Goal: Task Accomplishment & Management: Complete application form

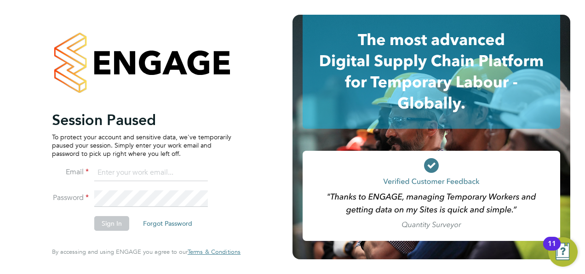
click at [147, 171] on input at bounding box center [151, 173] width 114 height 17
type input "[PERSON_NAME][EMAIL_ADDRESS][MEDICAL_DATA][DOMAIN_NAME]"
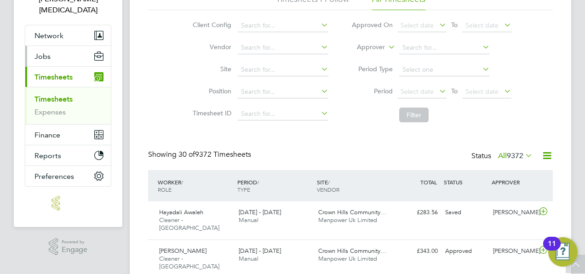
click at [65, 46] on button "Jobs" at bounding box center [68, 56] width 86 height 20
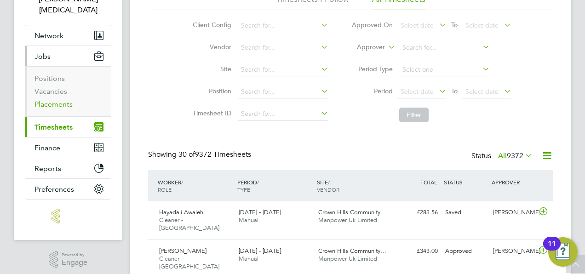
click at [61, 100] on link "Placements" at bounding box center [54, 104] width 38 height 9
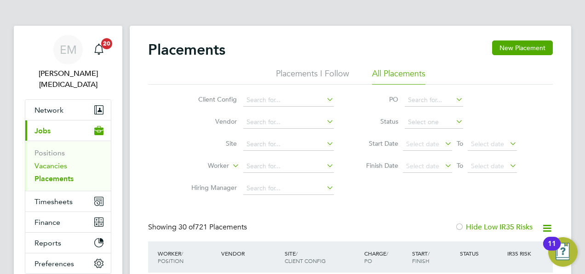
click at [58, 162] on link "Vacancies" at bounding box center [51, 166] width 33 height 9
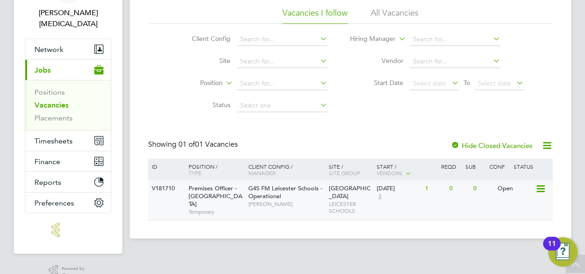
click at [463, 202] on div "V181710 Premises Officer - Leicester Temporary G4S FM Leicester Schools - Opera…" at bounding box center [350, 200] width 405 height 40
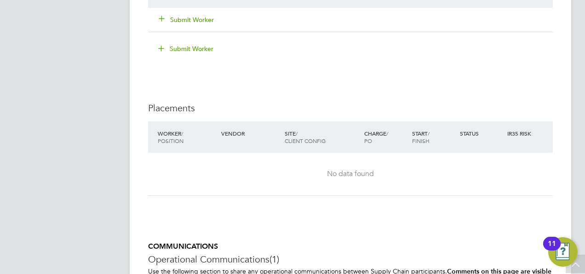
scroll to position [1222, 0]
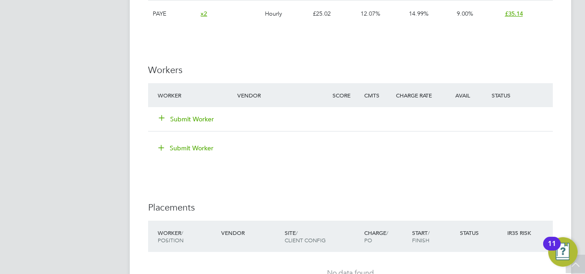
click at [204, 118] on button "Submit Worker" at bounding box center [186, 119] width 55 height 9
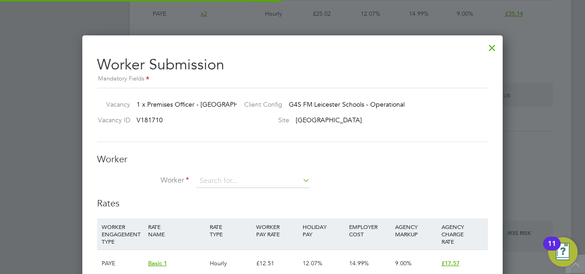
scroll to position [27, 62]
click at [220, 182] on input at bounding box center [253, 181] width 114 height 14
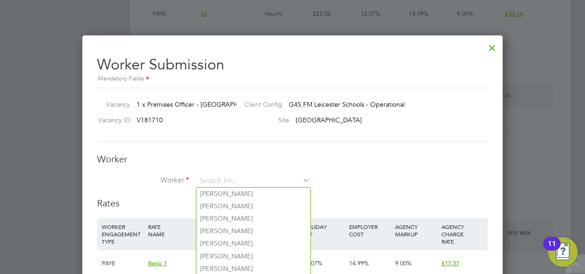
click at [207, 157] on h3 "Worker" at bounding box center [292, 159] width 391 height 12
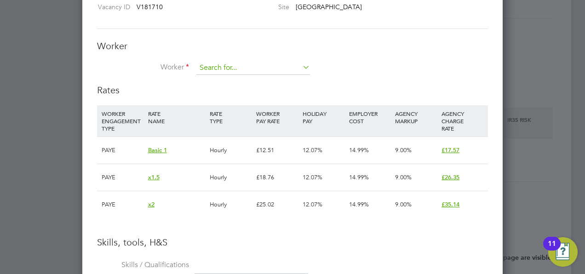
click at [218, 70] on input at bounding box center [253, 68] width 114 height 14
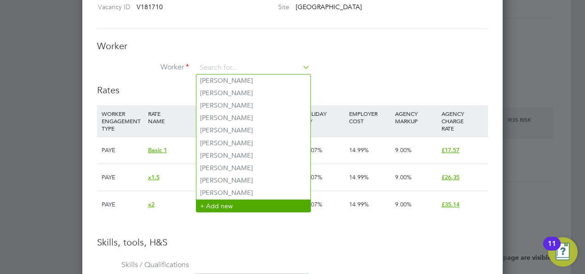
click at [224, 207] on li "+ Add new" at bounding box center [253, 206] width 114 height 12
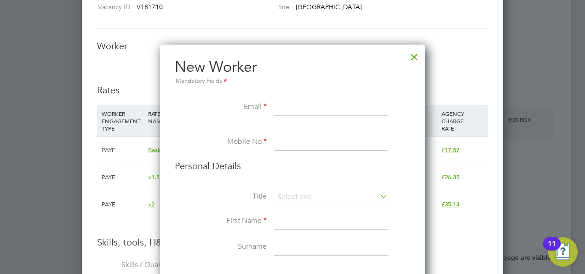
paste input "[EMAIL_ADDRESS][DOMAIN_NAME]"
type input "[EMAIL_ADDRESS][DOMAIN_NAME]"
click at [293, 194] on input at bounding box center [331, 198] width 114 height 14
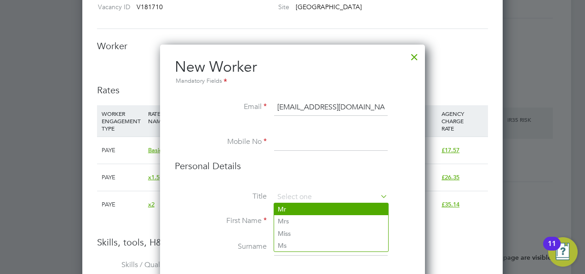
click at [290, 207] on li "Mr" at bounding box center [331, 209] width 114 height 12
type input "Mr"
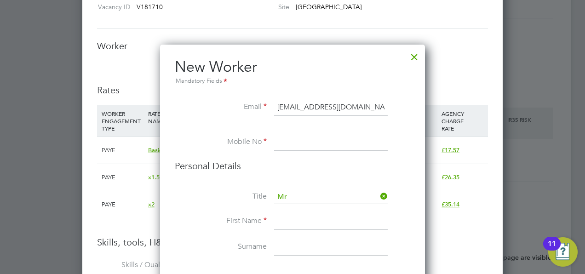
click at [295, 225] on input at bounding box center [331, 222] width 114 height 17
type input "Mashood"
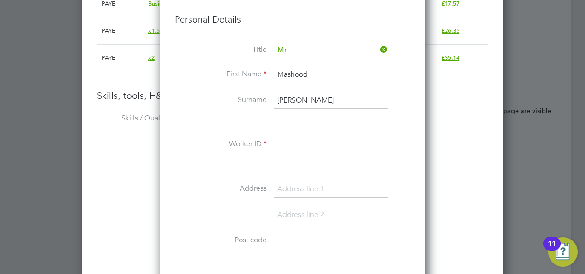
type input "Aziz"
click at [242, 179] on div "Title Mr First Name Mashood Surname Aziz Worker ID Address Post code Date of Bi…" at bounding box center [293, 211] width 236 height 334
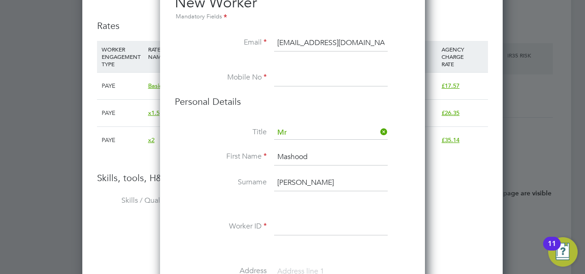
scroll to position [1400, 0]
paste input "T444163"
type input "T444163"
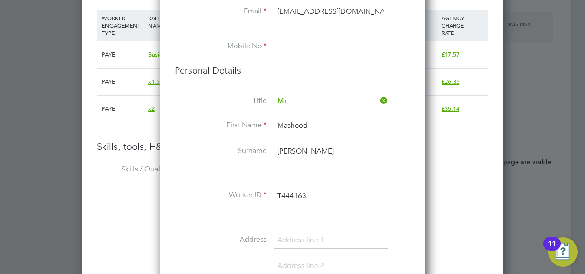
scroll to position [1432, 0]
click at [292, 50] on input at bounding box center [331, 46] width 114 height 17
paste input "07528745309"
type input "07528745309"
click at [225, 152] on label "Surname" at bounding box center [221, 151] width 92 height 10
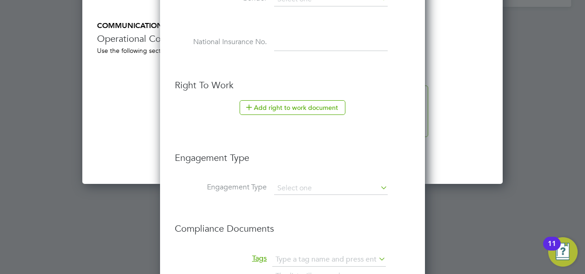
scroll to position [1828, 0]
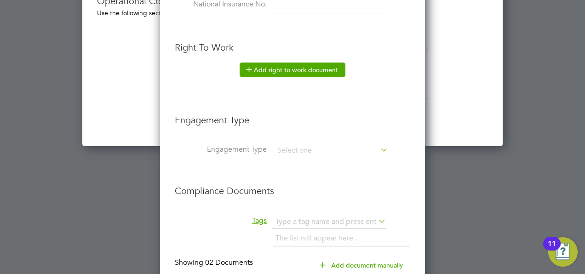
click at [291, 64] on button "Add right to work document" at bounding box center [293, 70] width 106 height 15
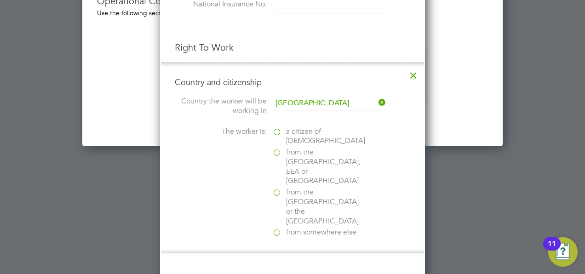
scroll to position [955, 265]
click at [285, 130] on label "a citizen of United Kingdom" at bounding box center [318, 136] width 92 height 19
click at [0, 0] on input "a citizen of United Kingdom" at bounding box center [0, 0] width 0 height 0
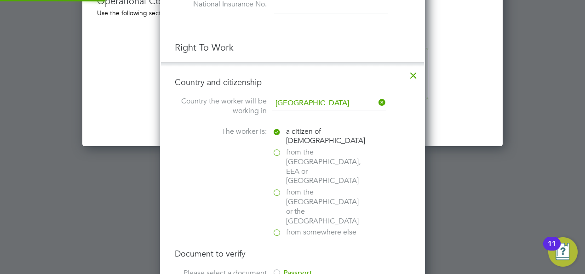
scroll to position [1922, 0]
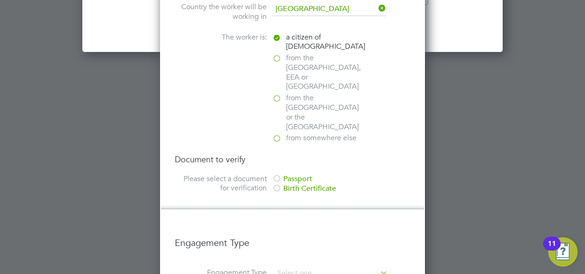
click at [289, 174] on div "Passport" at bounding box center [341, 179] width 138 height 10
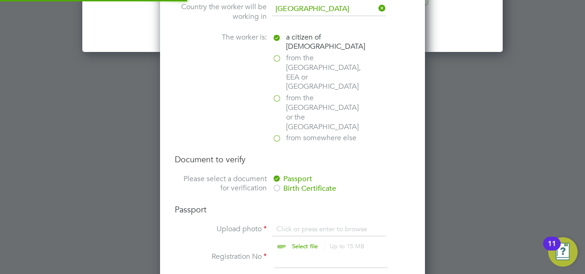
scroll to position [1999, 0]
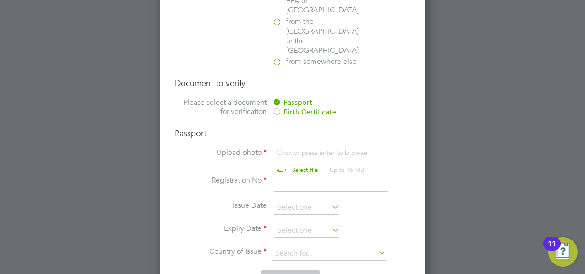
click at [291, 148] on input "file" at bounding box center [314, 162] width 144 height 28
type input "C:\fakepath\Maz Aziz.pdf"
click at [281, 176] on input at bounding box center [331, 184] width 114 height 17
type input "142638792"
click at [295, 224] on li "Expiry Date" at bounding box center [293, 235] width 236 height 23
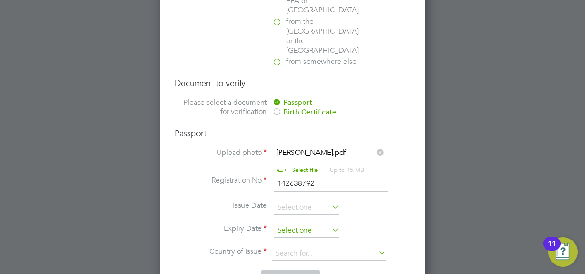
click at [291, 224] on input at bounding box center [306, 231] width 65 height 14
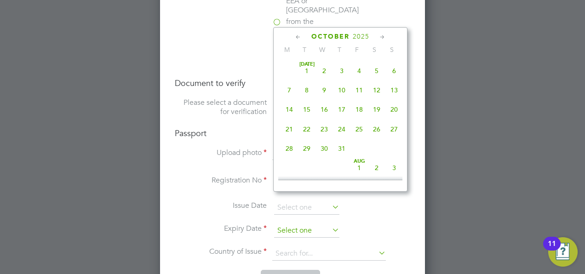
scroll to position [256, 0]
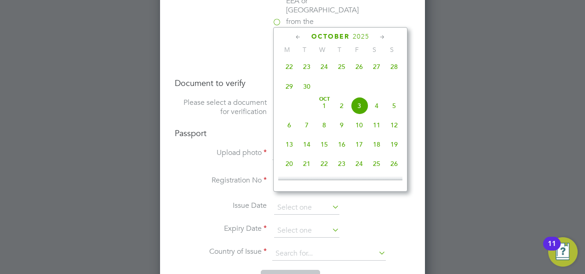
click at [354, 37] on span "2025" at bounding box center [361, 37] width 17 height 8
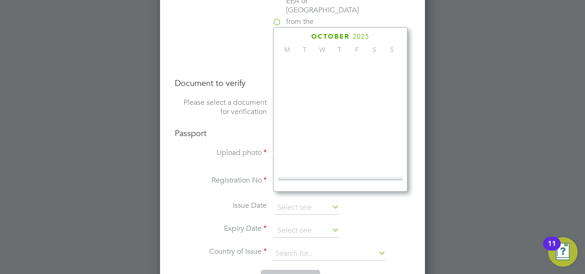
scroll to position [241, 0]
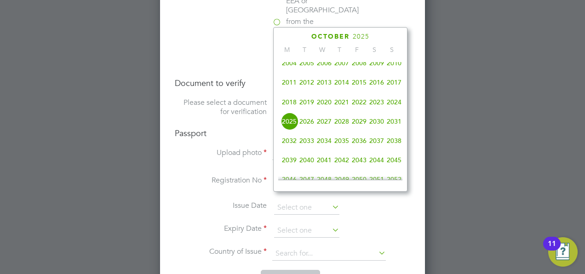
click at [304, 144] on span "2033" at bounding box center [306, 140] width 17 height 17
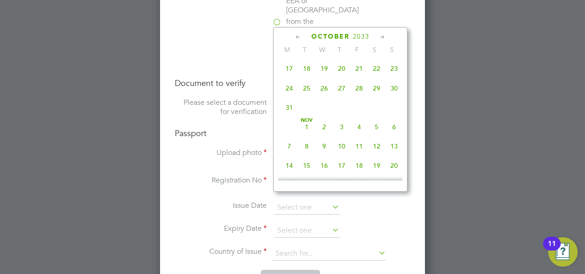
scroll to position [364, 0]
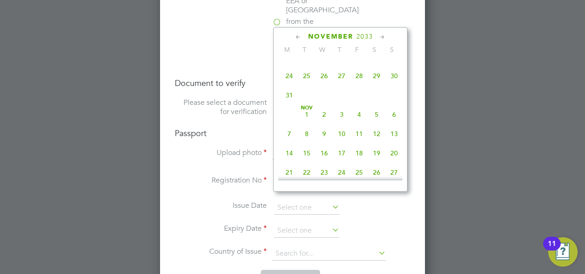
click at [359, 121] on span "4" at bounding box center [359, 114] width 17 height 17
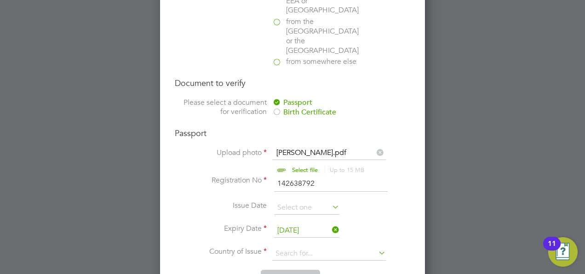
click at [289, 224] on input "04 Nov 2033" at bounding box center [306, 231] width 65 height 14
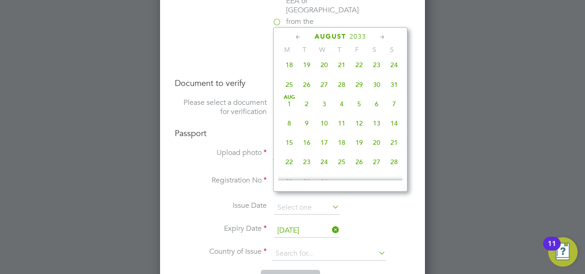
scroll to position [159, 0]
click at [339, 109] on span "4" at bounding box center [341, 106] width 17 height 17
type input "[DATE]"
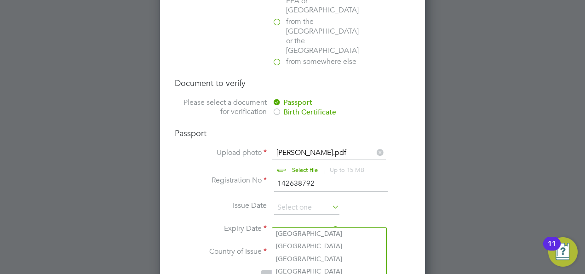
click at [280, 247] on input at bounding box center [329, 254] width 114 height 14
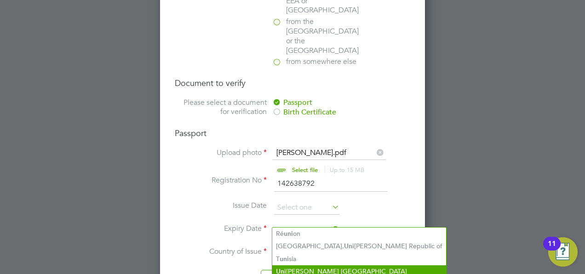
type input "uni"
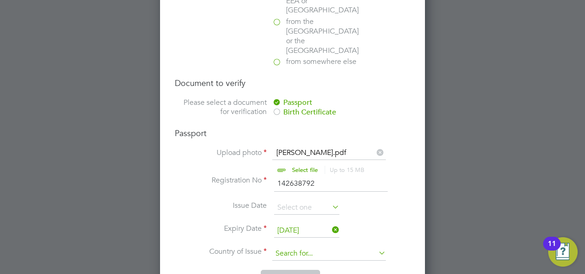
drag, startPoint x: 291, startPoint y: 269, endPoint x: 278, endPoint y: 226, distance: 44.4
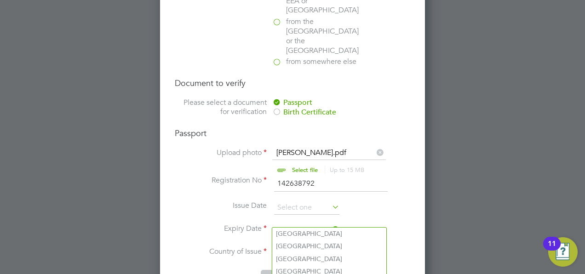
click at [278, 247] on input at bounding box center [329, 254] width 114 height 14
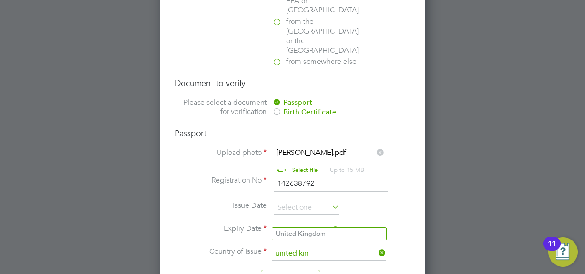
scroll to position [2041, 0]
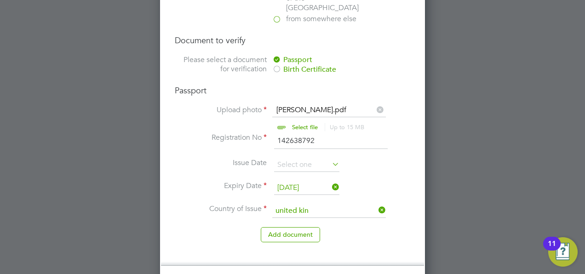
click at [277, 194] on b "United" at bounding box center [286, 191] width 20 height 8
type input "United Kingdom"
click at [274, 227] on li "Add document" at bounding box center [293, 239] width 236 height 24
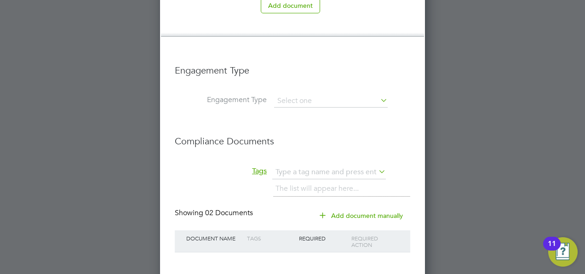
scroll to position [2284, 0]
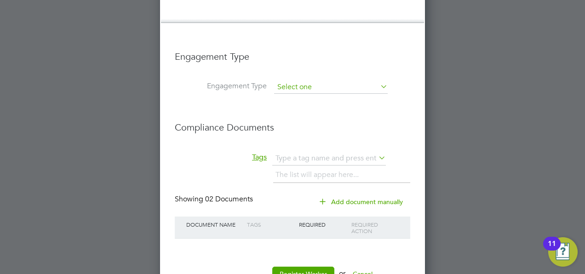
click at [312, 81] on input at bounding box center [331, 87] width 114 height 13
click at [294, 79] on li "PAYE Direct" at bounding box center [331, 79] width 114 height 13
type input "PAYE Direct"
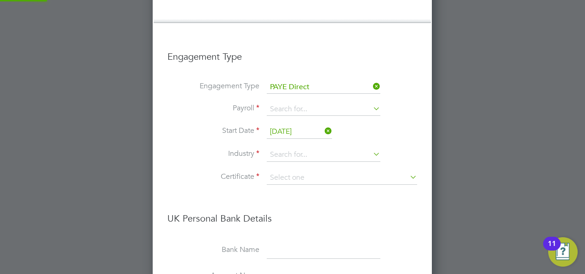
scroll to position [1445, 280]
click at [278, 103] on input at bounding box center [324, 109] width 114 height 13
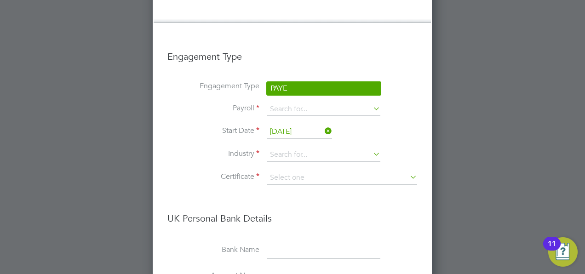
click at [286, 85] on li "PAYE" at bounding box center [324, 88] width 114 height 13
type input "PAYE"
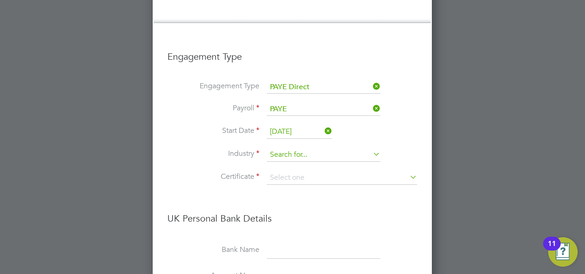
click at [280, 148] on input at bounding box center [324, 155] width 114 height 14
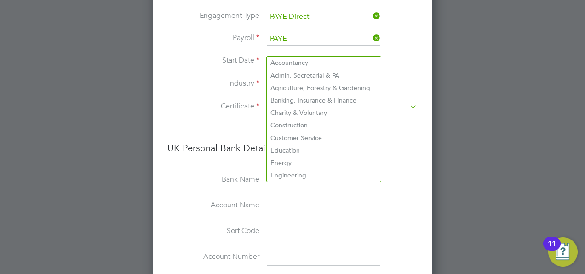
scroll to position [2345, 0]
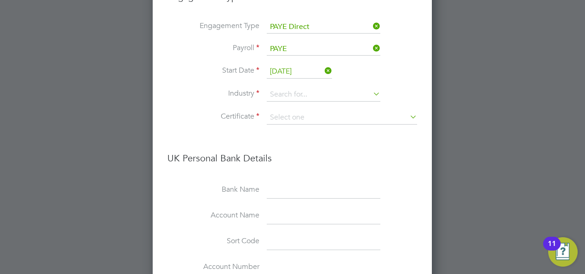
click at [279, 148] on li "Customer Service" at bounding box center [324, 148] width 114 height 12
type input "Customer Service"
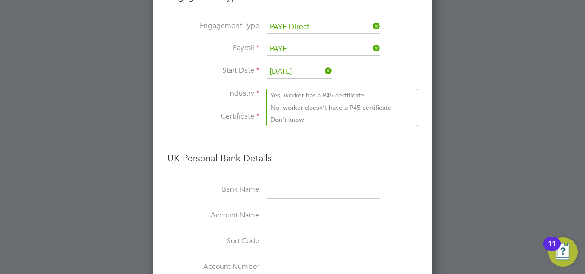
click at [289, 111] on input at bounding box center [342, 118] width 150 height 14
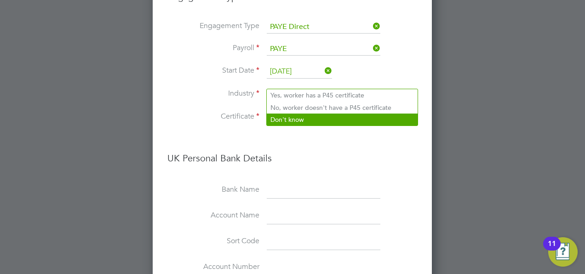
click at [289, 117] on li "Don't know" at bounding box center [342, 120] width 151 height 12
type input "Don't know"
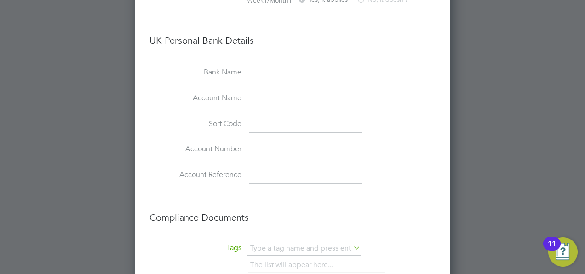
scroll to position [2596, 0]
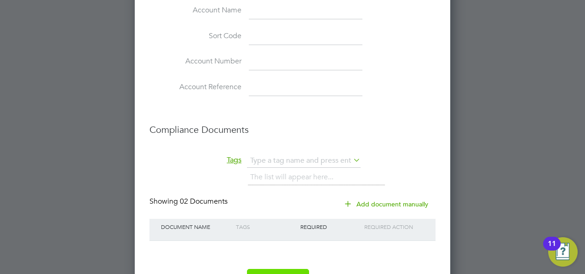
click at [287, 269] on button "Register Worker" at bounding box center [278, 276] width 62 height 15
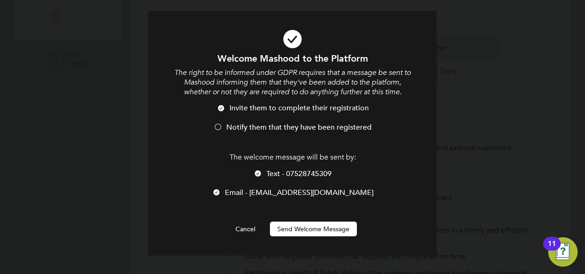
click at [284, 230] on button "Send Welcome Message" at bounding box center [313, 229] width 87 height 15
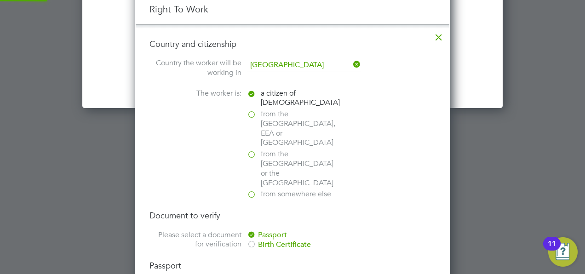
scroll to position [1194, 316]
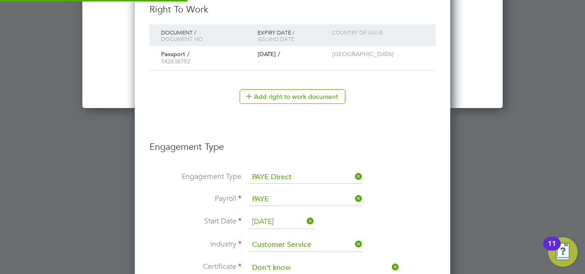
type input "Mashood Aziz (T444163)"
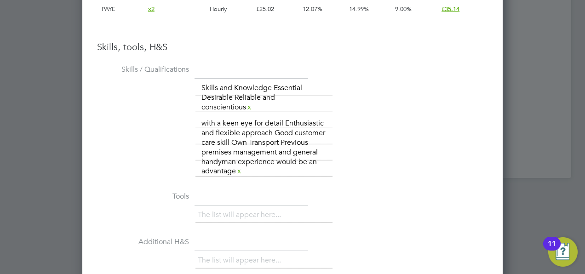
scroll to position [1619, 0]
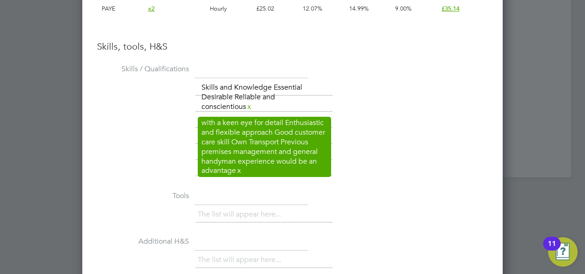
click at [321, 121] on li "with a keen eye for detail Enthusiastic and flexible approach Good customer car…" at bounding box center [264, 147] width 133 height 60
click at [242, 169] on link "x" at bounding box center [239, 171] width 6 height 12
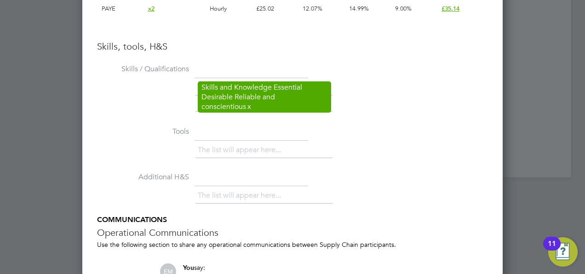
click at [246, 104] on link "x" at bounding box center [249, 107] width 6 height 12
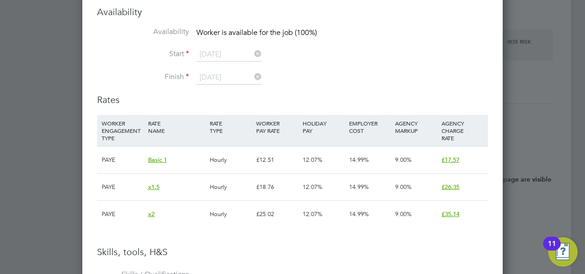
scroll to position [1348, 0]
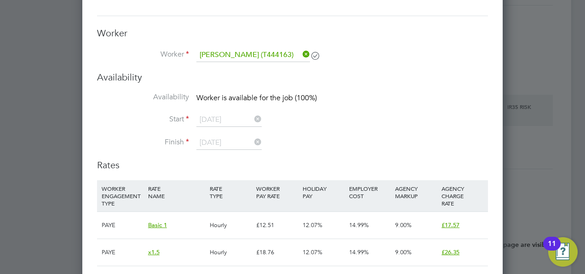
click at [254, 43] on div "Worker Worker Mashood Aziz (T444163) Worker Engagement Type" at bounding box center [292, 49] width 391 height 44
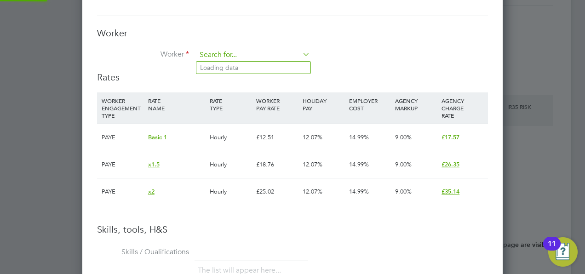
click at [254, 49] on input at bounding box center [253, 55] width 114 height 14
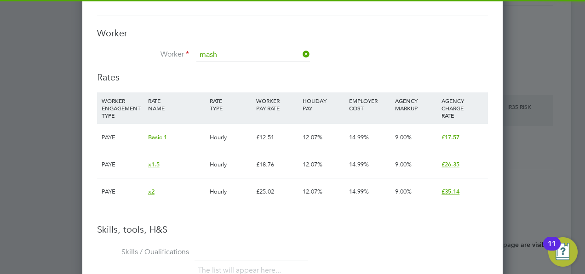
click at [248, 70] on li "Mash ood Aziz (T444163)" at bounding box center [253, 68] width 114 height 12
type input "Mashood Aziz (T444163)"
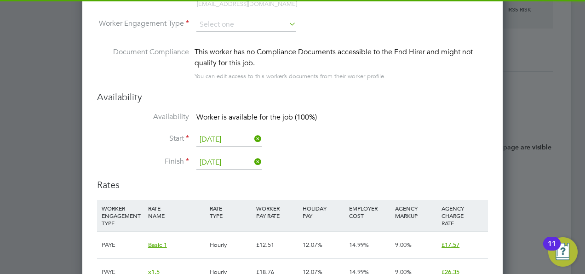
scroll to position [1397, 0]
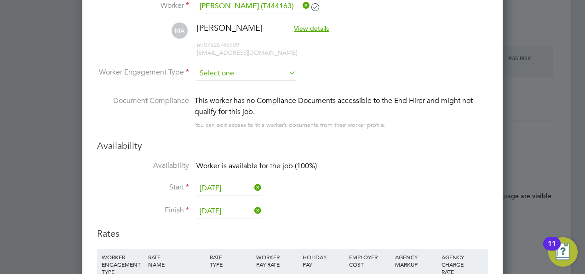
click at [238, 67] on input at bounding box center [246, 74] width 100 height 14
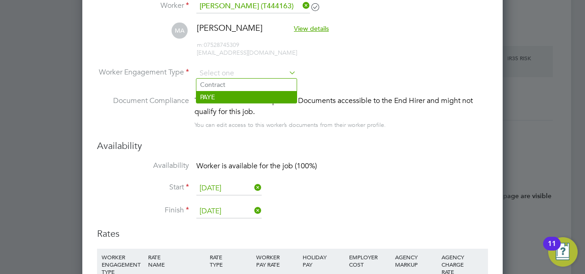
click at [229, 98] on li "PAYE" at bounding box center [246, 97] width 100 height 12
type input "PAYE"
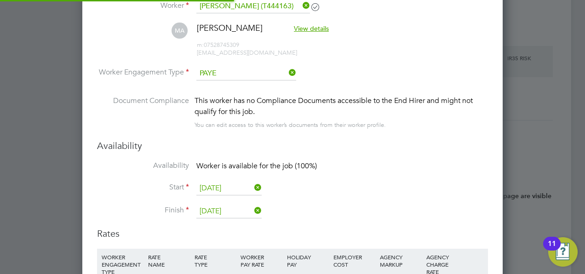
scroll to position [5, 5]
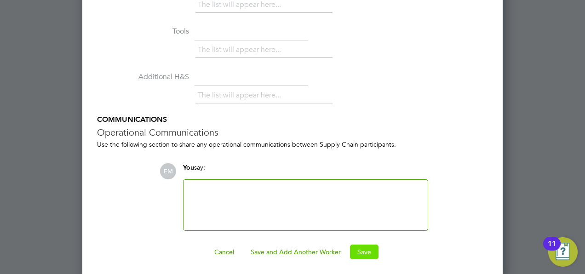
click at [352, 248] on button "Save" at bounding box center [364, 252] width 29 height 15
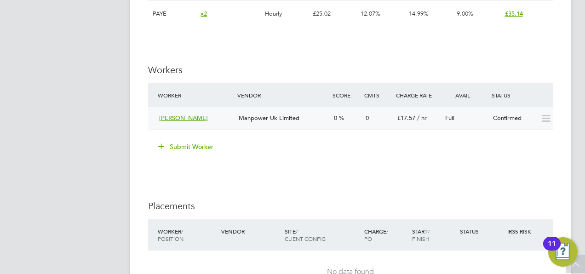
click at [179, 121] on span "[PERSON_NAME]" at bounding box center [183, 118] width 49 height 8
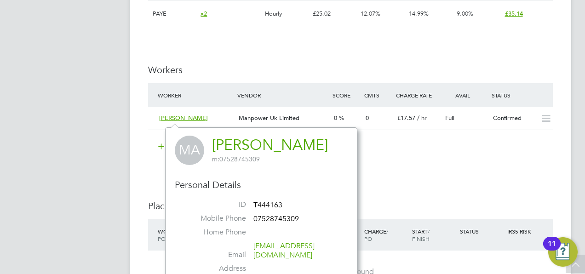
click at [252, 151] on link "[PERSON_NAME]" at bounding box center [270, 145] width 116 height 18
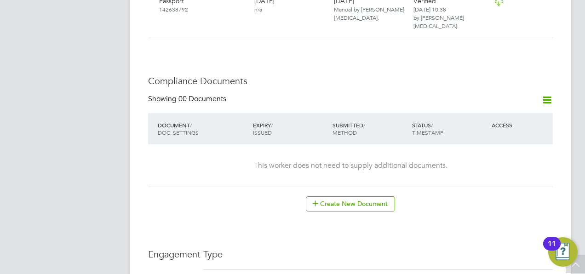
scroll to position [386, 0]
click at [330, 197] on button "Create New Document" at bounding box center [350, 204] width 89 height 15
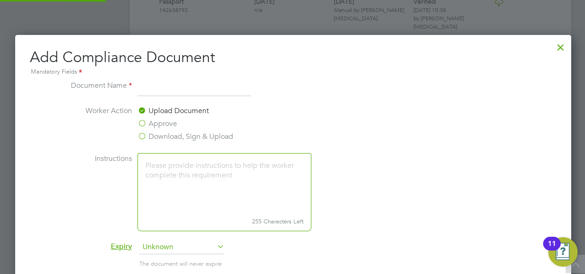
scroll to position [481, 558]
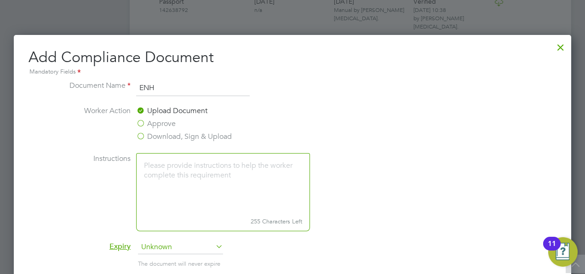
type input "ENHANCED DBS"
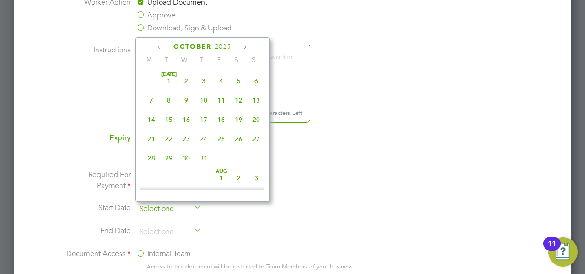
click at [172, 203] on input at bounding box center [168, 209] width 65 height 14
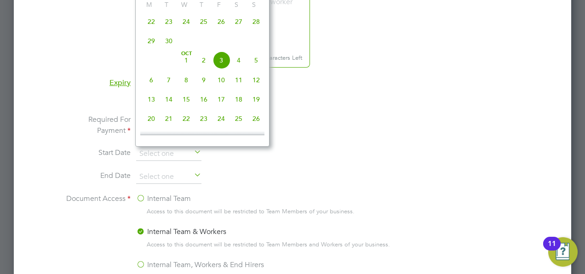
scroll to position [560, 0]
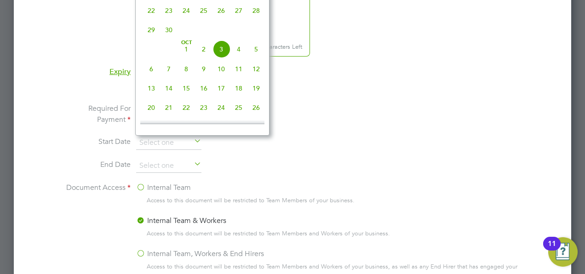
click at [164, 254] on label "Internal Team, Workers & End Hirers" at bounding box center [200, 253] width 128 height 11
click at [0, 0] on input "Internal Team, Workers & End Hirers" at bounding box center [0, 0] width 0 height 0
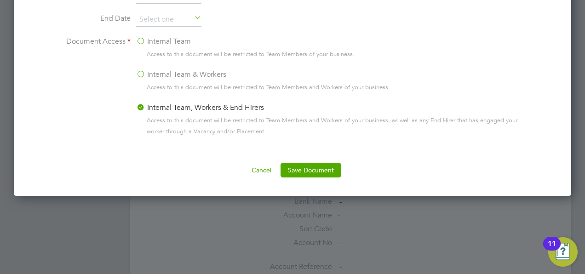
scroll to position [707, 0]
click at [311, 170] on button "Save Document" at bounding box center [311, 169] width 61 height 15
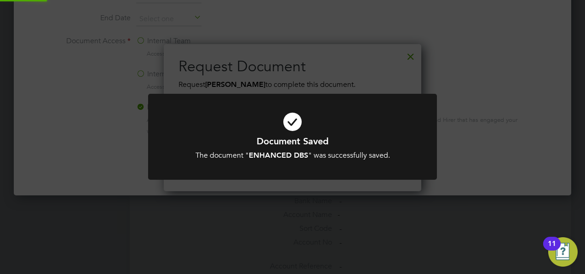
scroll to position [147, 258]
click at [290, 117] on icon at bounding box center [292, 122] width 239 height 36
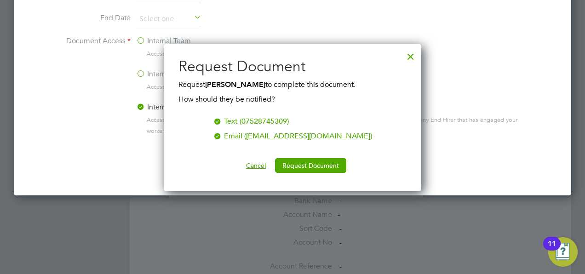
click at [253, 168] on button "Cancel" at bounding box center [256, 165] width 35 height 15
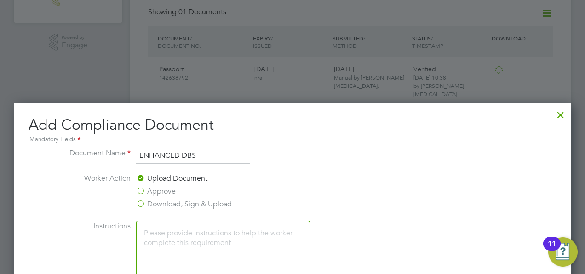
scroll to position [316, 0]
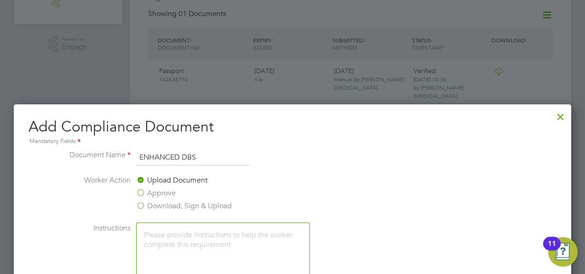
click at [563, 110] on div at bounding box center [561, 114] width 17 height 17
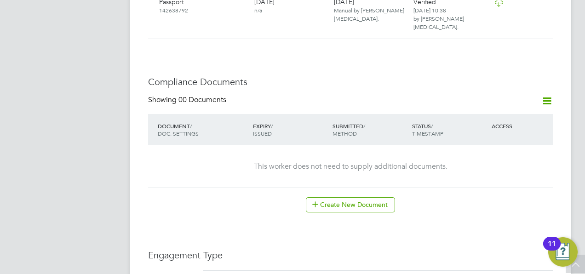
scroll to position [386, 0]
click at [354, 197] on button "Create New Document" at bounding box center [350, 204] width 89 height 15
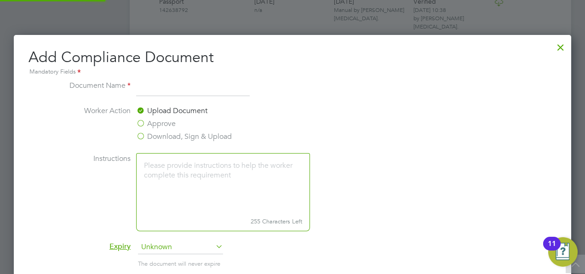
scroll to position [481, 558]
type input "ENHANCED DBS"
click at [354, 186] on li "Instructions 255 Characters Left" at bounding box center [293, 196] width 462 height 87
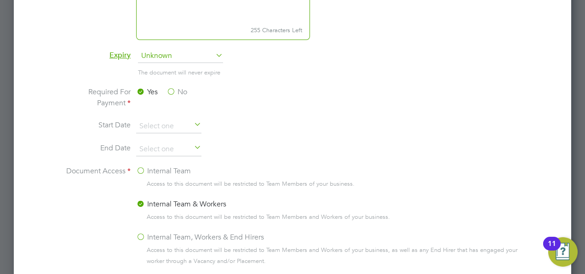
scroll to position [650, 0]
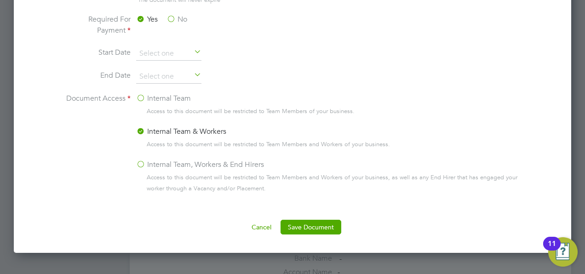
click at [166, 159] on label "Internal Team, Workers & End Hirers" at bounding box center [200, 164] width 128 height 11
click at [0, 0] on input "Internal Team, Workers & End Hirers" at bounding box center [0, 0] width 0 height 0
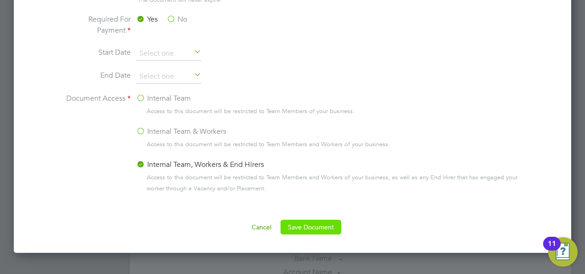
click at [299, 221] on button "Save Document" at bounding box center [311, 227] width 61 height 15
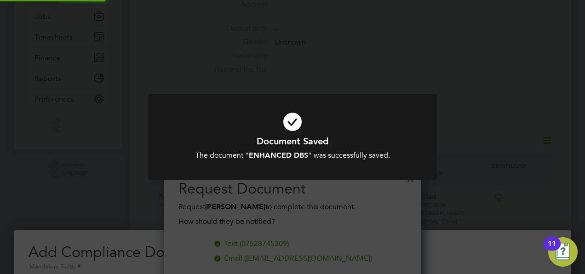
scroll to position [164, 0]
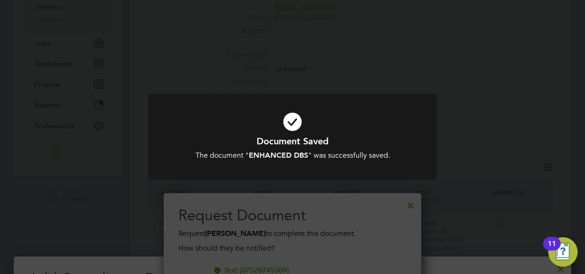
click at [291, 113] on icon at bounding box center [292, 122] width 239 height 36
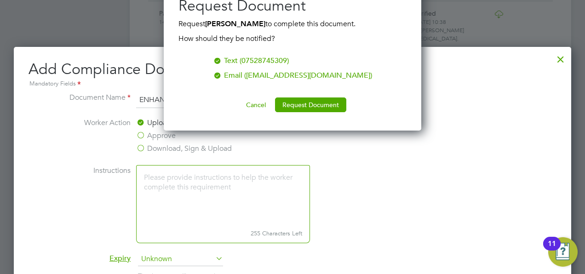
scroll to position [374, 0]
click at [292, 107] on button "Request Document" at bounding box center [310, 105] width 71 height 15
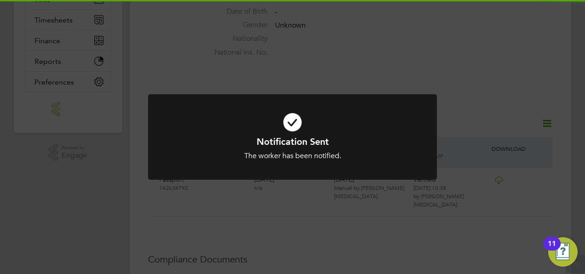
scroll to position [201, 0]
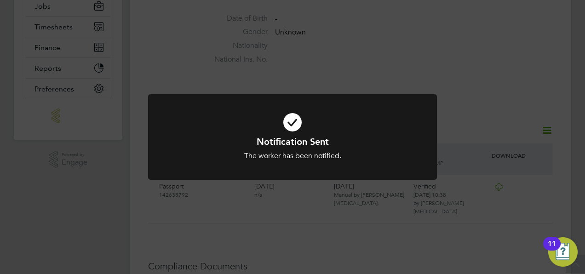
click at [290, 123] on icon at bounding box center [292, 122] width 239 height 36
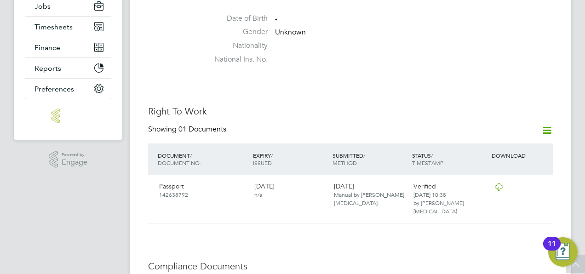
scroll to position [0, 0]
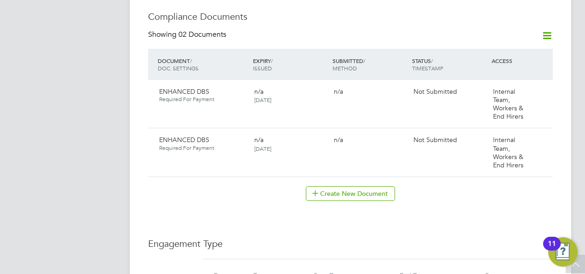
scroll to position [450, 0]
click at [539, 87] on icon at bounding box center [541, 92] width 9 height 11
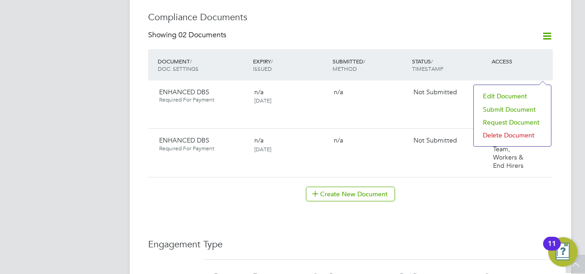
click at [497, 108] on li "Submit Document" at bounding box center [513, 109] width 68 height 13
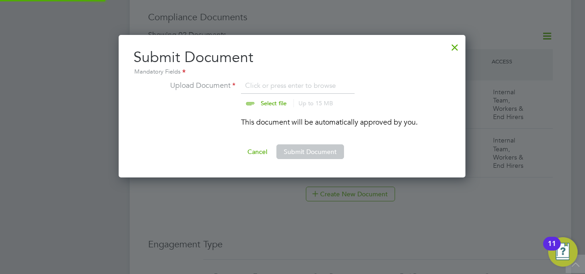
scroll to position [143, 348]
click at [306, 87] on input "file" at bounding box center [282, 94] width 144 height 28
type input "C:\fakepath\MASHOOD AZIZ DBS.pdf"
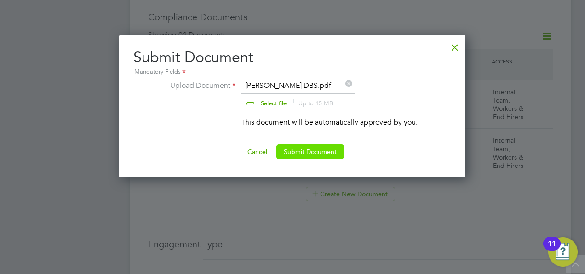
click at [308, 151] on button "Submit Document" at bounding box center [311, 151] width 68 height 15
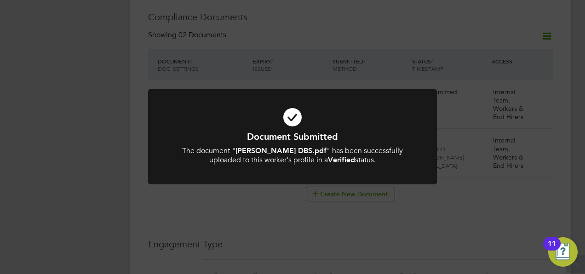
click at [299, 107] on icon at bounding box center [292, 117] width 239 height 36
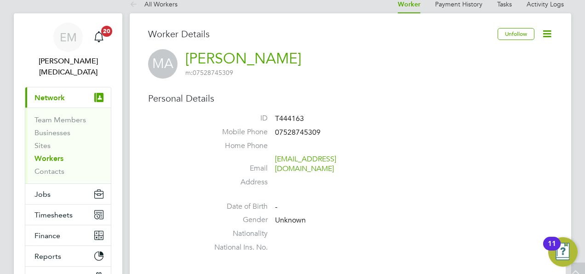
scroll to position [0, 0]
